Goal: Task Accomplishment & Management: Use online tool/utility

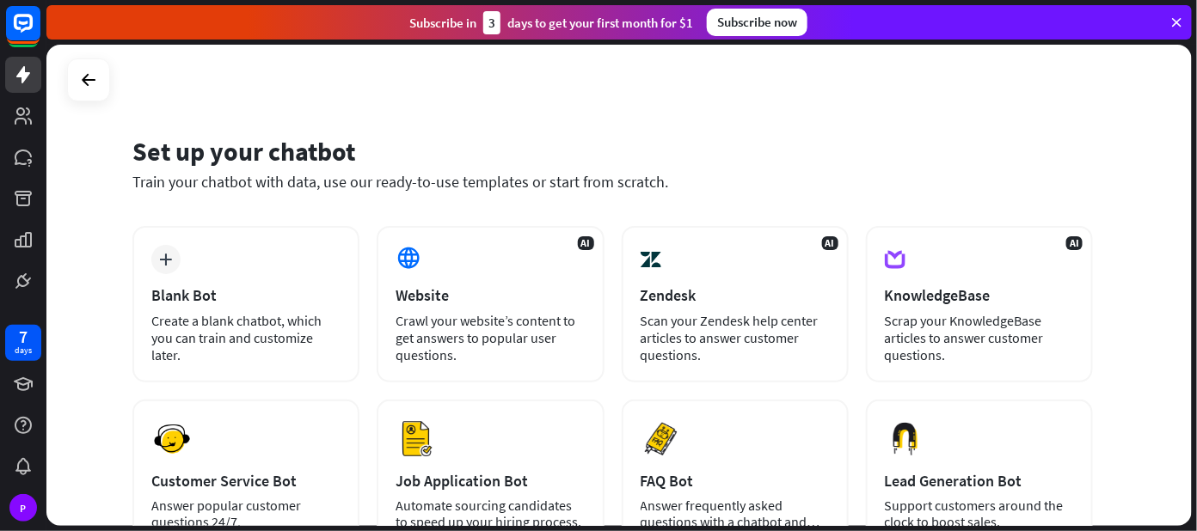
drag, startPoint x: 1195, startPoint y: 97, endPoint x: 1195, endPoint y: 147, distance: 49.9
click at [1195, 159] on div "Set up your chatbot Train your chatbot with data, use our ready-to-use template…" at bounding box center [621, 288] width 1150 height 487
drag, startPoint x: 1195, startPoint y: 158, endPoint x: 1195, endPoint y: 177, distance: 18.9
click at [1195, 182] on div "Set up your chatbot Train your chatbot with data, use our ready-to-use template…" at bounding box center [621, 288] width 1150 height 487
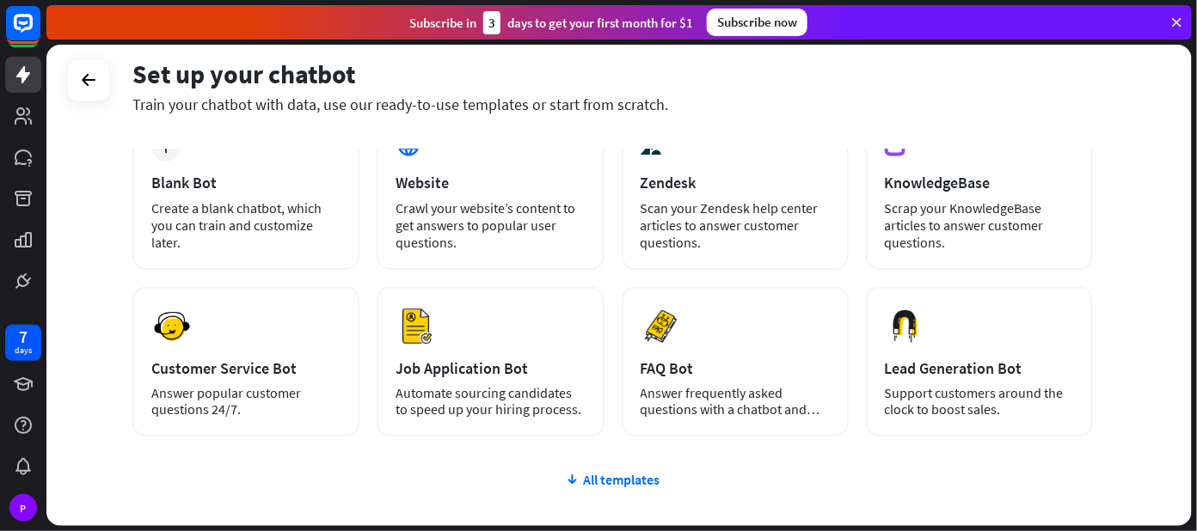
scroll to position [120, 0]
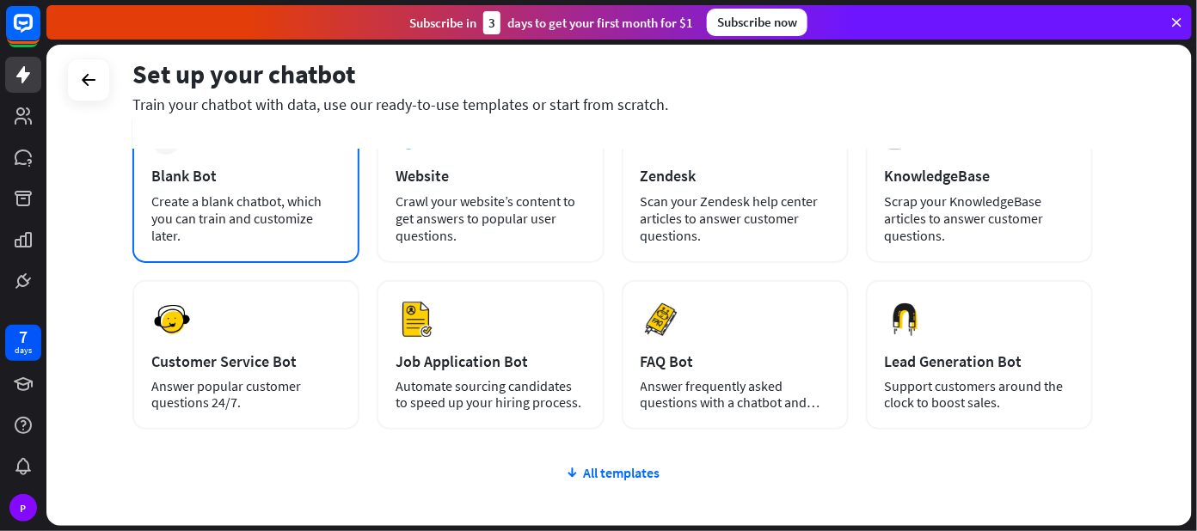
click at [202, 222] on div "Create a blank chatbot, which you can train and customize later." at bounding box center [245, 219] width 189 height 52
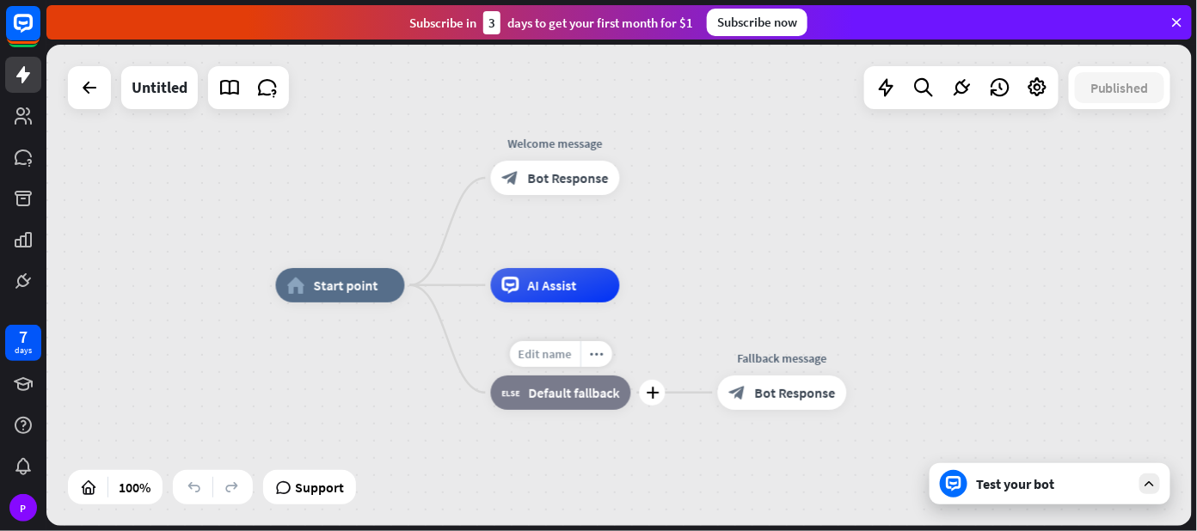
click at [544, 360] on span "Edit name" at bounding box center [544, 354] width 53 height 15
type input "******"
click at [659, 300] on div "home_2 Start point Welcome message block_bot_response Bot Response Edit name mo…" at bounding box center [618, 286] width 1145 height 482
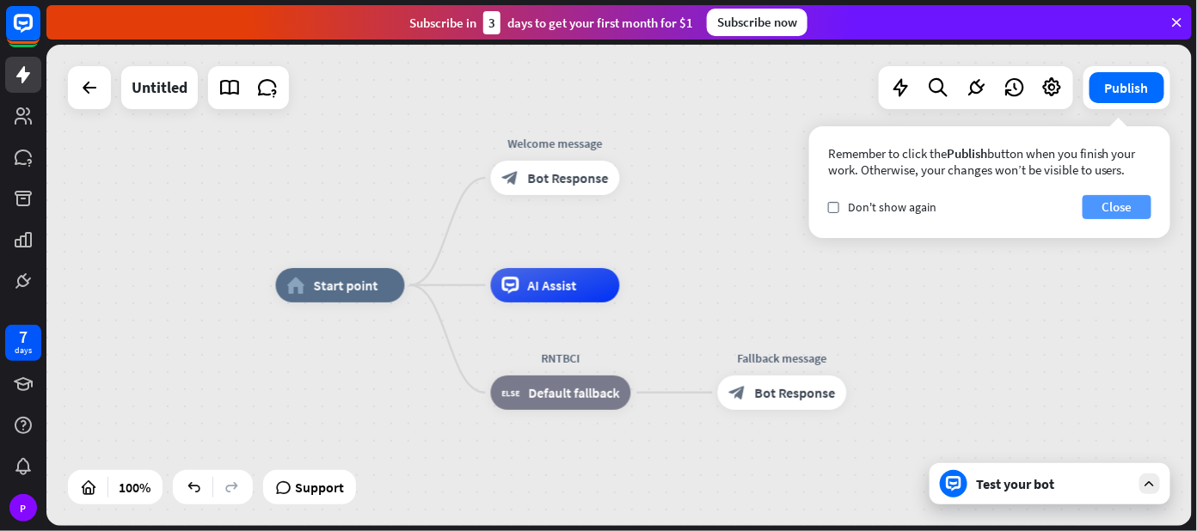
click at [1122, 211] on button "Close" at bounding box center [1117, 207] width 69 height 24
